Goal: Check status: Check status

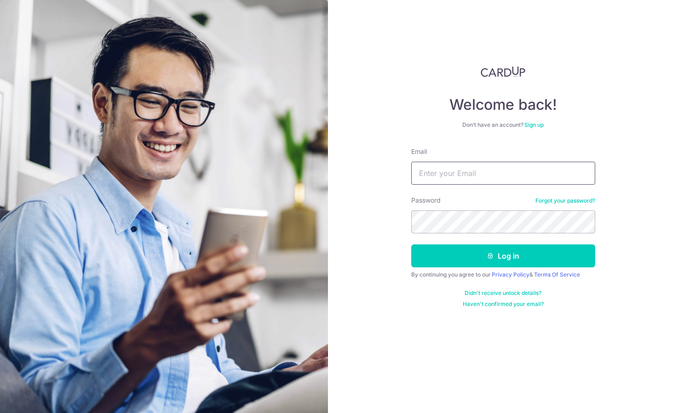
click at [474, 178] on input "Email" at bounding box center [503, 173] width 184 height 23
type input "[PERSON_NAME][EMAIL_ADDRESS][DOMAIN_NAME]"
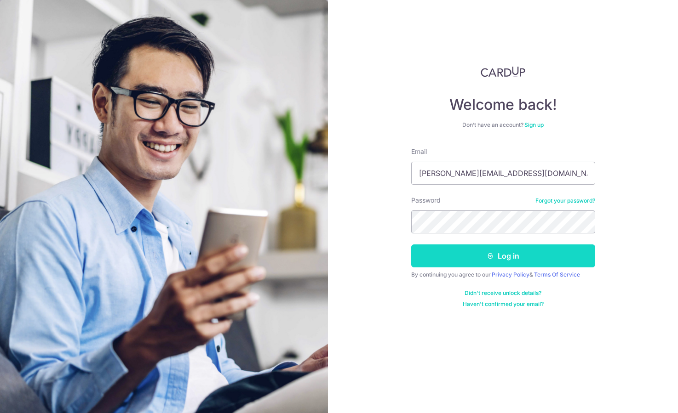
click at [492, 255] on icon "submit" at bounding box center [489, 255] width 7 height 7
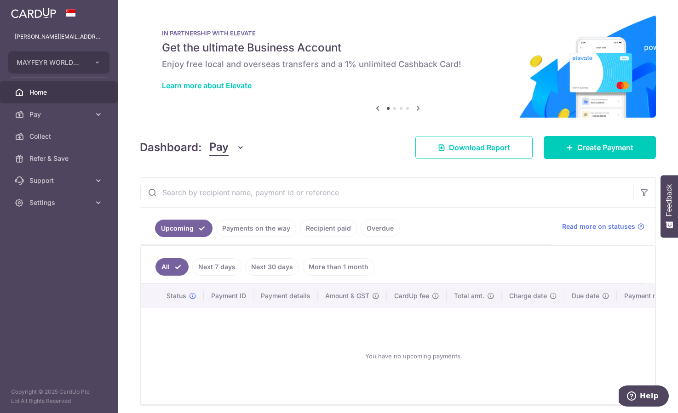
scroll to position [36, 0]
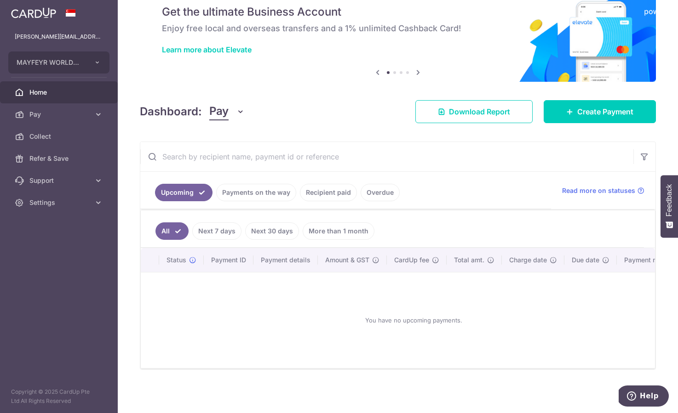
click at [329, 197] on link "Recipient paid" at bounding box center [328, 192] width 57 height 17
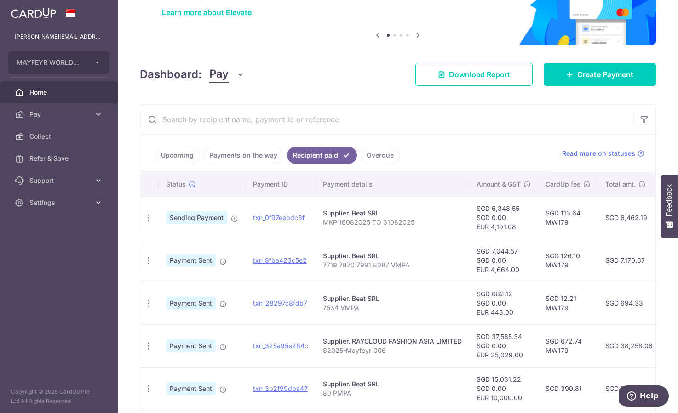
scroll to position [89, 0]
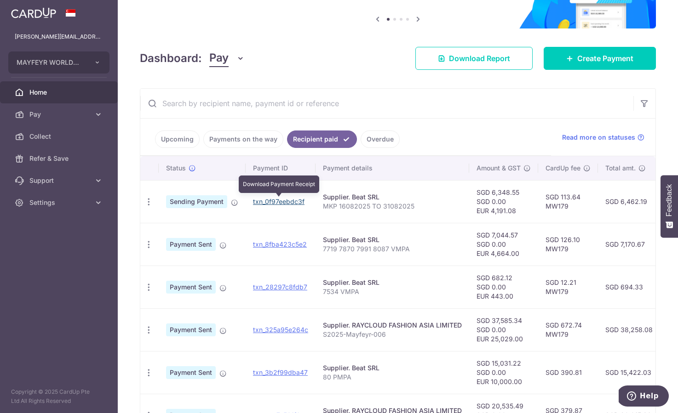
click at [262, 200] on link "txn_0f97eebdc3f" at bounding box center [278, 202] width 51 height 8
